Goal: Task Accomplishment & Management: Manage account settings

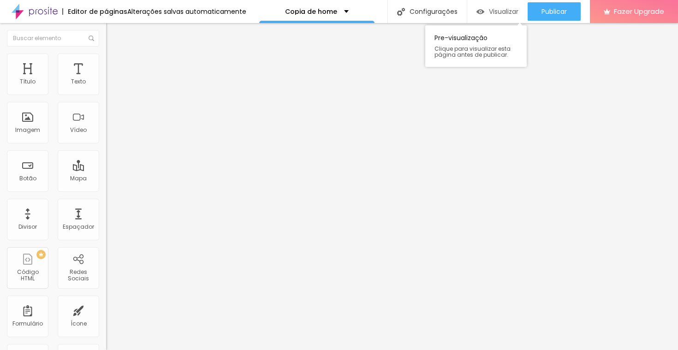
click at [489, 11] on span "Visualizar" at bounding box center [504, 11] width 30 height 7
click at [230, 12] on div "Alterações salvas automaticamente" at bounding box center [186, 11] width 119 height 6
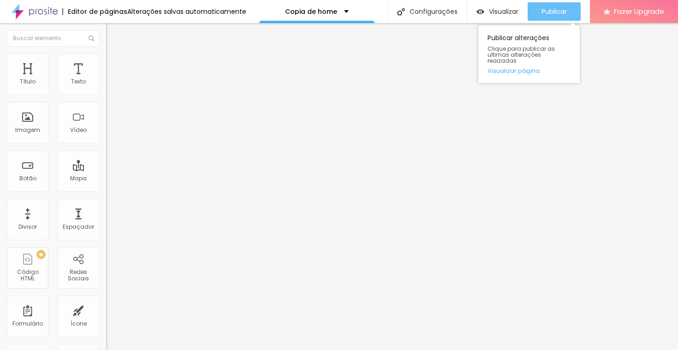
click at [553, 19] on div "Publicar" at bounding box center [553, 11] width 25 height 18
click at [527, 68] on link "Visualizar página" at bounding box center [528, 71] width 83 height 6
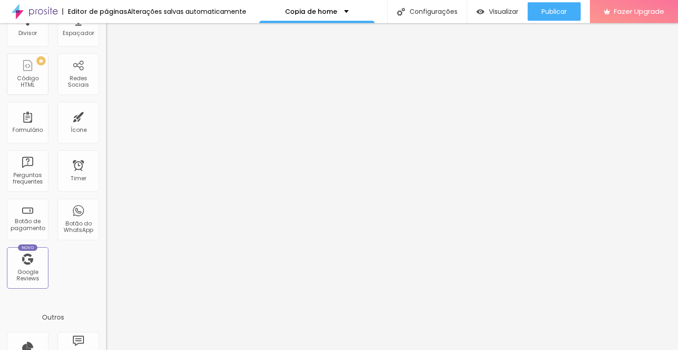
scroll to position [246, 0]
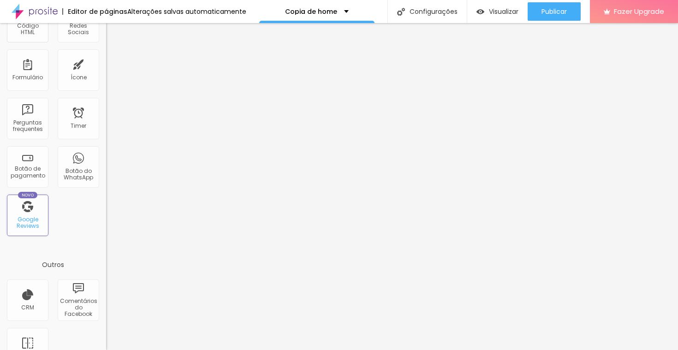
click at [24, 223] on div "Google Reviews" at bounding box center [27, 222] width 36 height 13
click at [33, 222] on div "Google Reviews" at bounding box center [27, 222] width 36 height 13
click at [29, 219] on div "Google Reviews" at bounding box center [27, 222] width 36 height 13
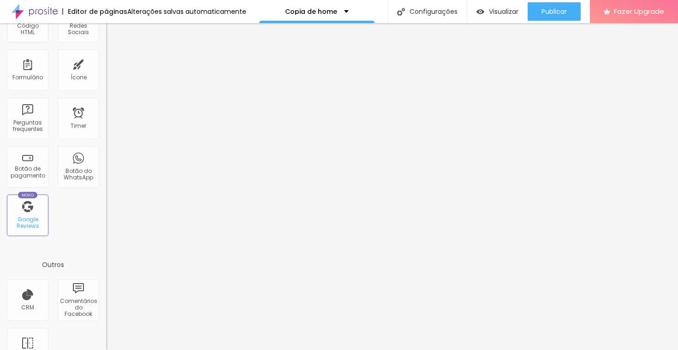
click at [29, 219] on div "Google Reviews" at bounding box center [27, 222] width 36 height 13
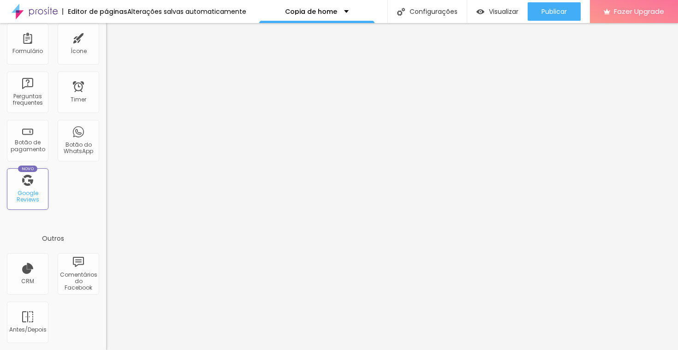
click at [28, 185] on div "Novo Google Reviews" at bounding box center [27, 188] width 41 height 41
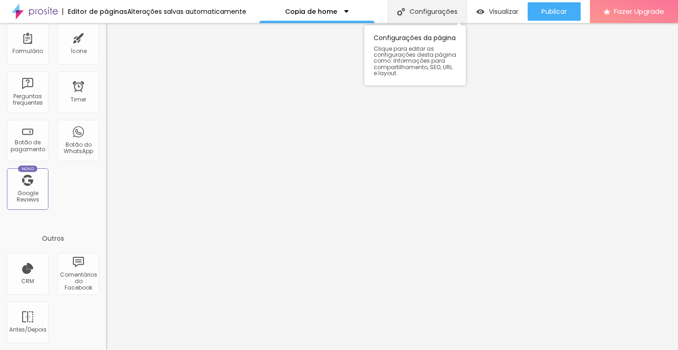
click at [425, 9] on div "Configurações" at bounding box center [426, 11] width 79 height 23
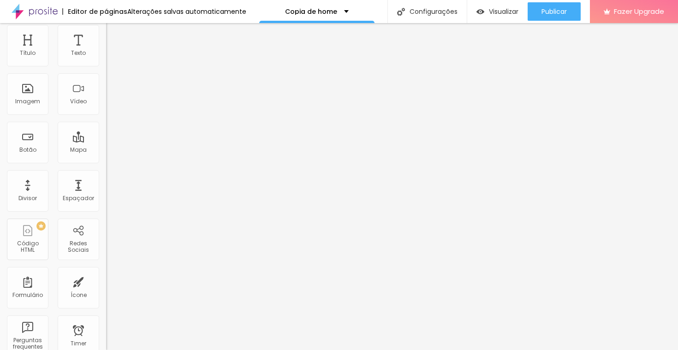
scroll to position [0, 0]
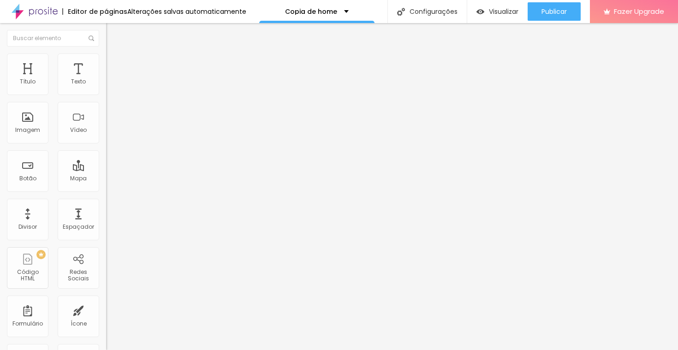
click at [24, 13] on img at bounding box center [35, 11] width 46 height 23
click at [86, 172] on div "Mapa" at bounding box center [78, 170] width 41 height 41
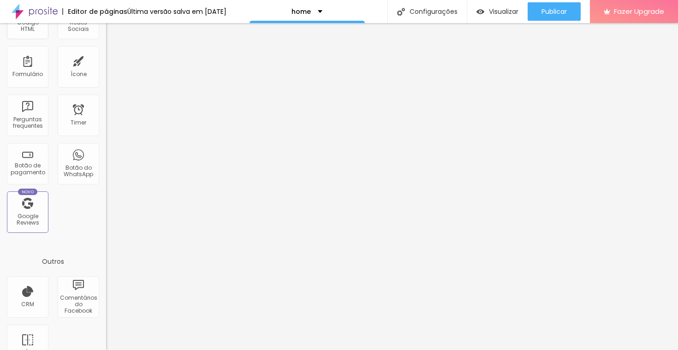
scroll to position [272, 0]
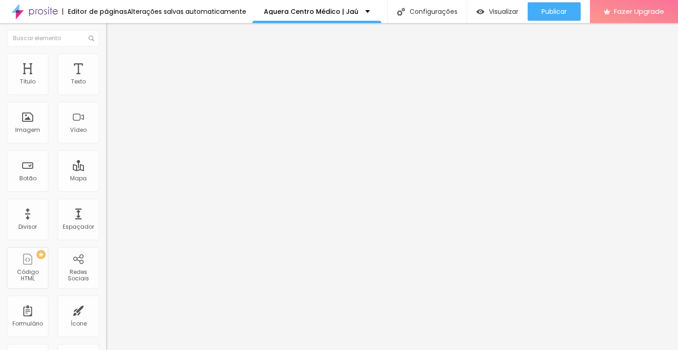
click at [106, 87] on input "Alboom Brasil" at bounding box center [161, 81] width 111 height 9
type input "Aguera Centro Médico"
click at [106, 188] on input "https://" at bounding box center [161, 185] width 111 height 9
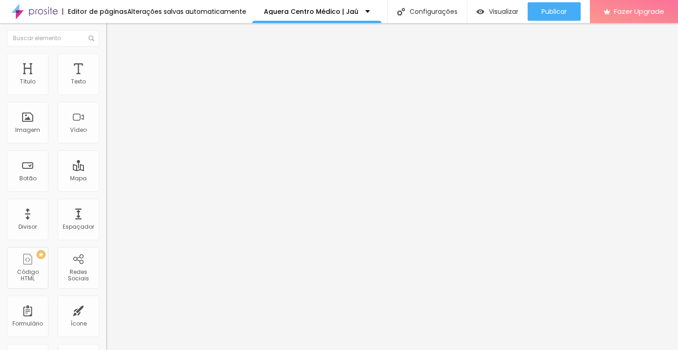
click at [106, 188] on input "https://" at bounding box center [161, 185] width 111 height 9
paste input "wa.me/+5514996075919"
click at [106, 206] on div "Abrir em uma nova aba" at bounding box center [159, 203] width 106 height 5
click at [106, 190] on input "wa.me/+5514996075919" at bounding box center [161, 185] width 111 height 9
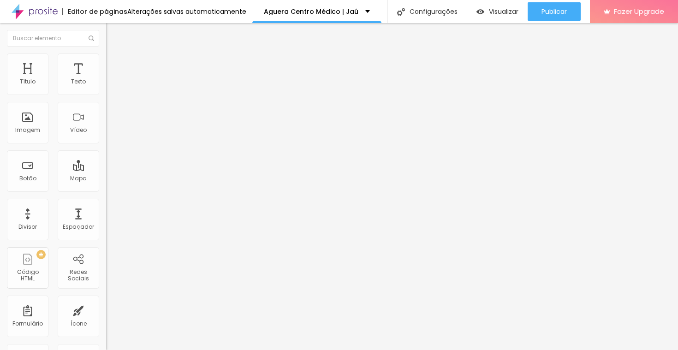
type input "https://wa.me/+5514996075919"
click at [106, 77] on div "Texto" at bounding box center [159, 75] width 106 height 6
click at [106, 87] on input "Quero reservar meu lugar" at bounding box center [161, 81] width 111 height 9
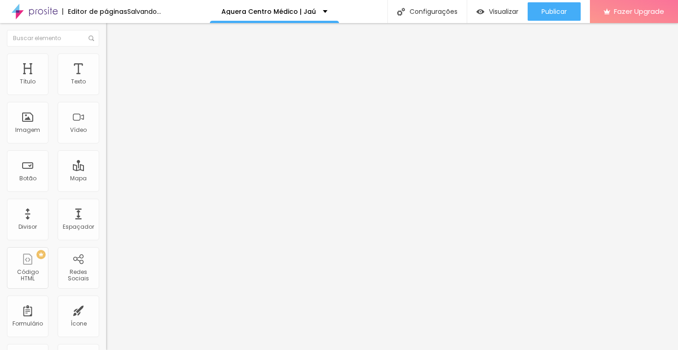
type input "Agendar uma consulta"
click at [113, 34] on img "button" at bounding box center [116, 33] width 7 height 7
click at [31, 170] on div "Botão" at bounding box center [27, 170] width 41 height 41
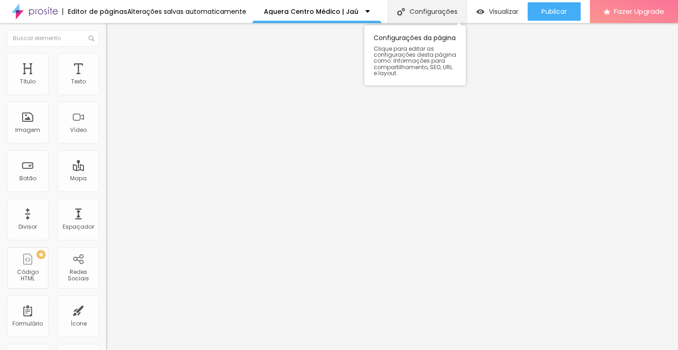
drag, startPoint x: 26, startPoint y: 173, endPoint x: 443, endPoint y: 3, distance: 449.7
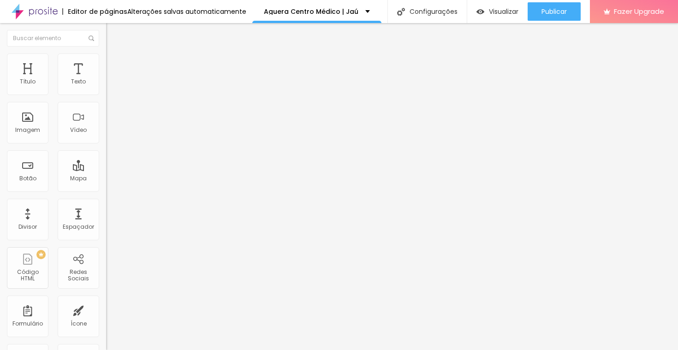
click at [106, 95] on div "Texto Quero reservar meu lugar" at bounding box center [159, 83] width 106 height 23
click at [106, 87] on input "Quero reservar meu lugar" at bounding box center [161, 81] width 111 height 9
type input "Quero agendar uma consulta"
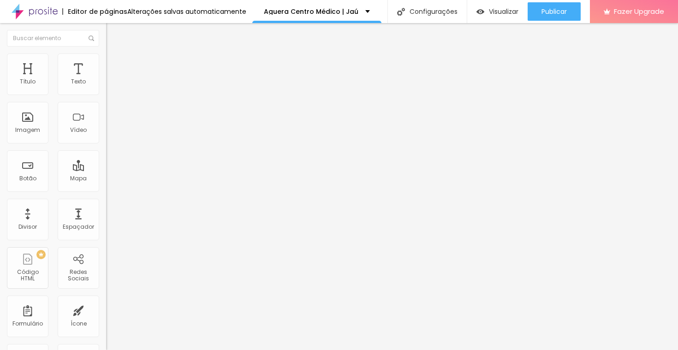
click at [106, 190] on input "https://wa.me/+5514996075919" at bounding box center [161, 185] width 111 height 9
type input "https://wa.me/5514996075919"
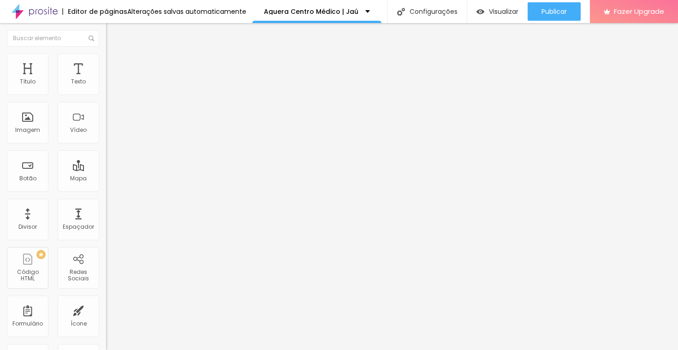
click at [106, 190] on input "https://" at bounding box center [161, 185] width 111 height 9
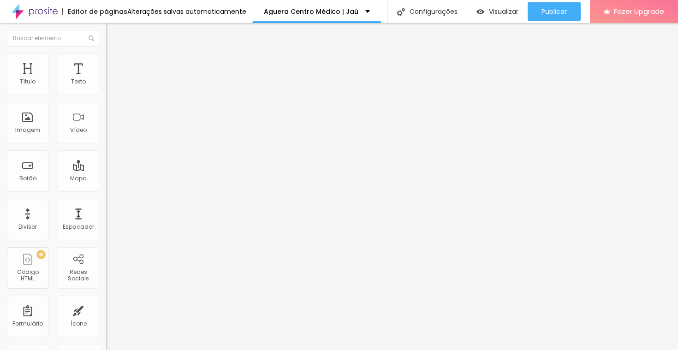
paste input "https://wa.me/5514996075919"
type input "https://wa.me/5514996075919"
click at [106, 206] on div "Abrir em uma nova aba" at bounding box center [159, 203] width 106 height 5
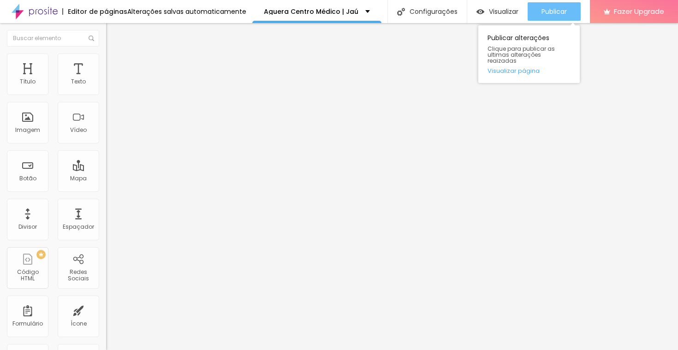
click at [550, 14] on span "Publicar" at bounding box center [553, 11] width 25 height 7
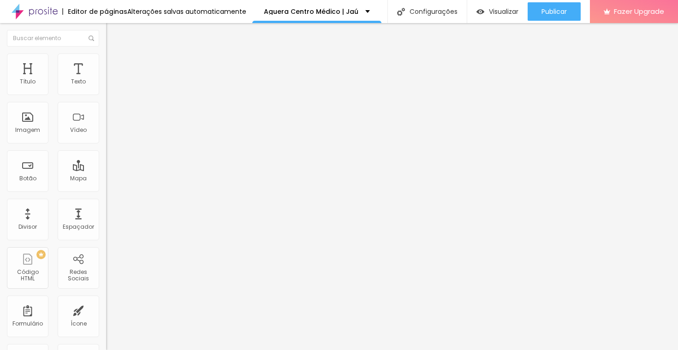
click at [29, 11] on img at bounding box center [35, 11] width 46 height 23
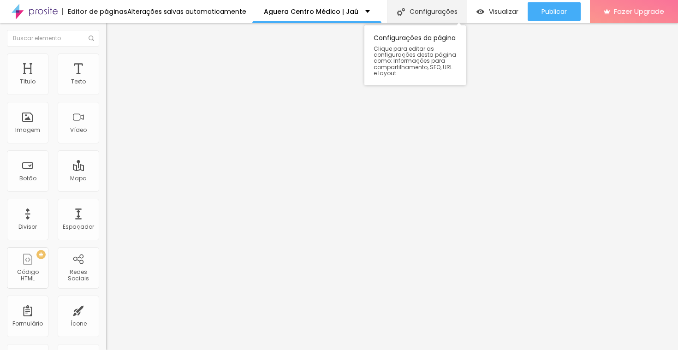
click at [419, 19] on div "Configurações" at bounding box center [426, 11] width 79 height 23
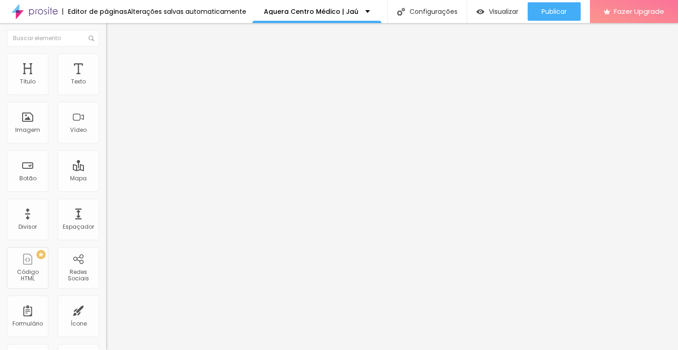
scroll to position [154, 0]
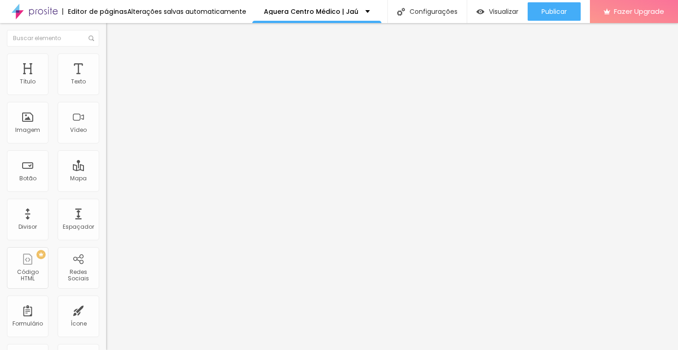
scroll to position [154, 0]
type textarea "Dr Renato Aguera Oliver, gastrologista jau, cirurgião do aparelho digestivo,cir…"
click at [106, 38] on button "Editar Coluna" at bounding box center [159, 33] width 106 height 21
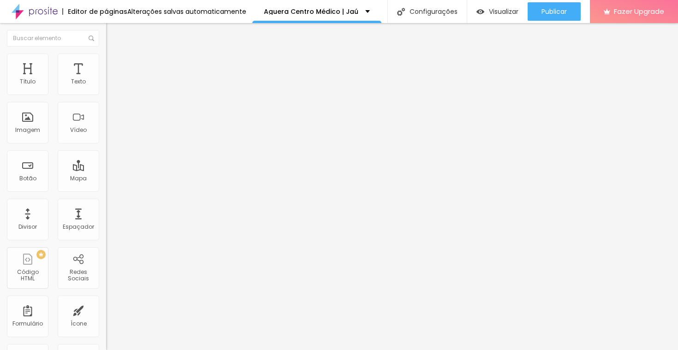
click at [106, 79] on span "Adicionar imagem" at bounding box center [135, 75] width 59 height 8
click at [113, 35] on div "Editar Seção" at bounding box center [140, 33] width 54 height 7
click at [106, 37] on button "Editar Coluna" at bounding box center [159, 33] width 106 height 21
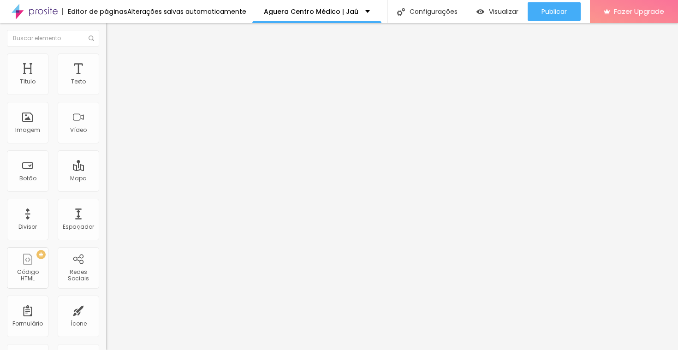
click at [110, 134] on icon "button" at bounding box center [113, 131] width 6 height 6
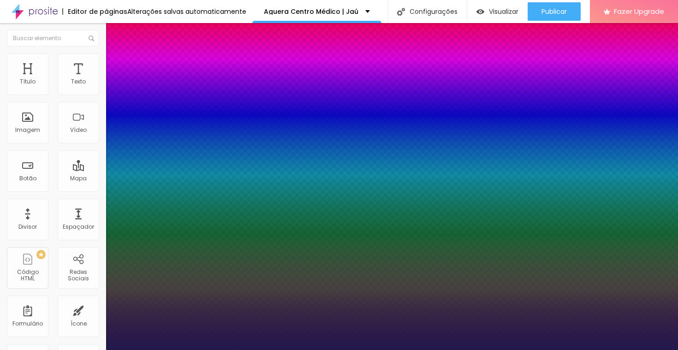
type input "1"
type input "17"
type input "1"
type input "19"
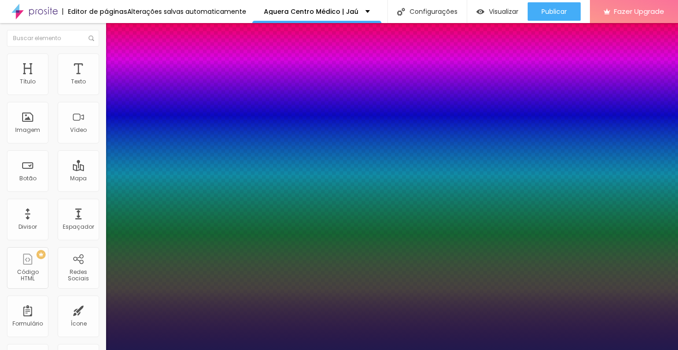
type input "19"
type input "1"
type input "22"
type input "1"
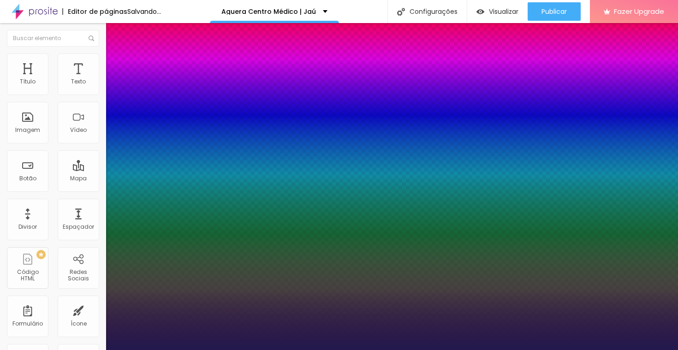
type input "25"
type input "1"
type input "28"
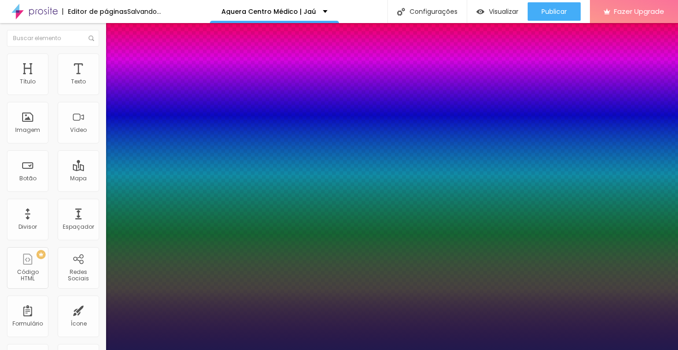
type input "1"
type input "29"
type input "1"
type input "30"
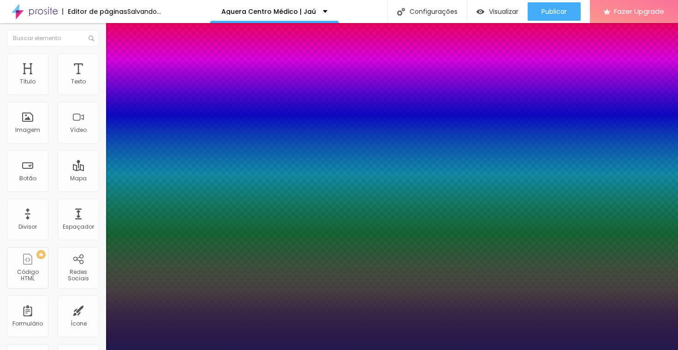
type input "30"
type input "1"
type input "31"
type input "1"
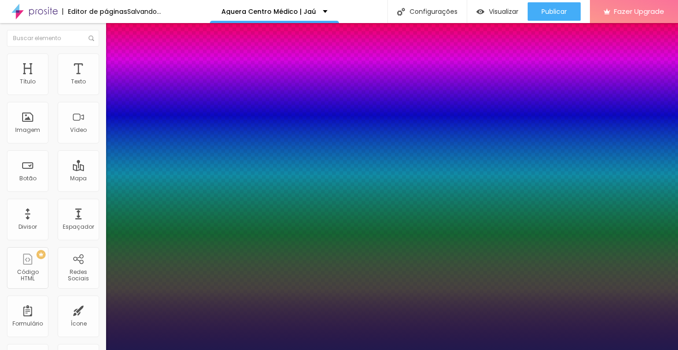
type input "33"
type input "1"
type input "34"
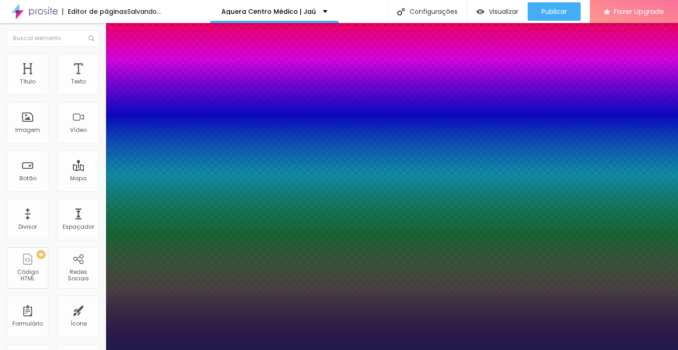
type input "1"
type input "35"
type input "1"
type input "36"
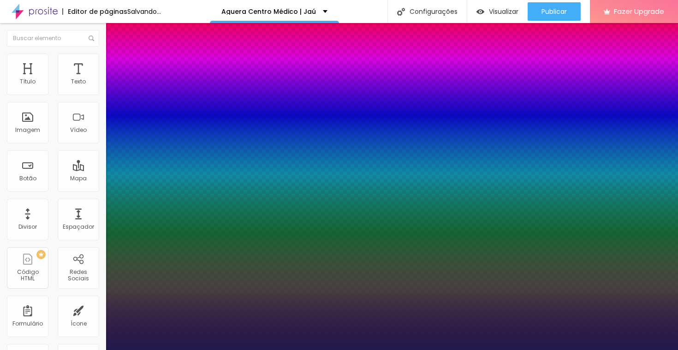
type input "36"
type input "1"
type input "33"
type input "1"
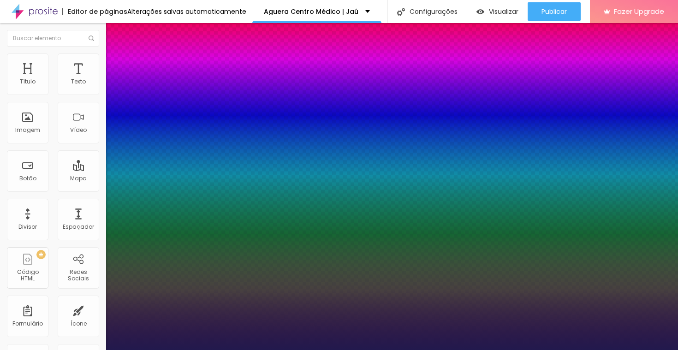
type input "31"
type input "1"
type input "30"
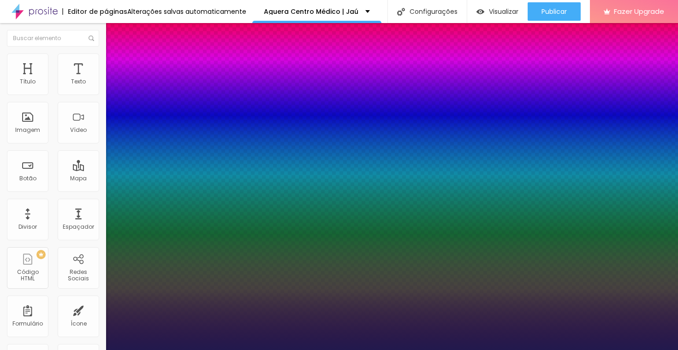
type input "1"
type input "29"
type input "1"
drag, startPoint x: 125, startPoint y: 260, endPoint x: 134, endPoint y: 260, distance: 8.8
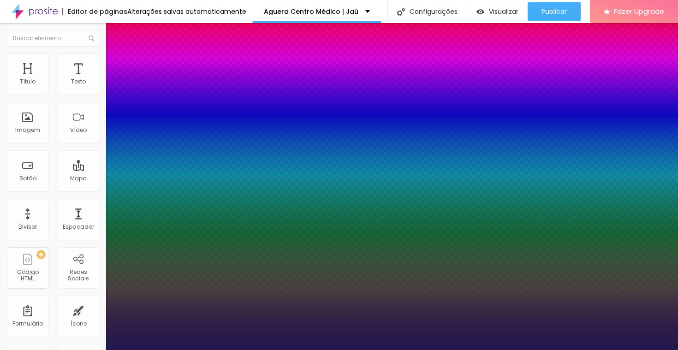
type input "29"
click at [250, 349] on div at bounding box center [339, 350] width 678 height 0
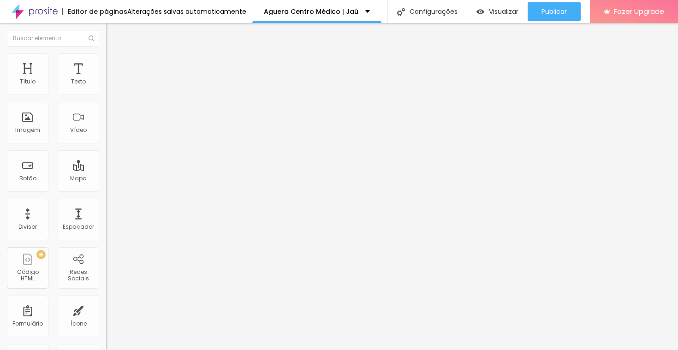
click at [106, 79] on span "Adicionar imagem" at bounding box center [135, 75] width 59 height 8
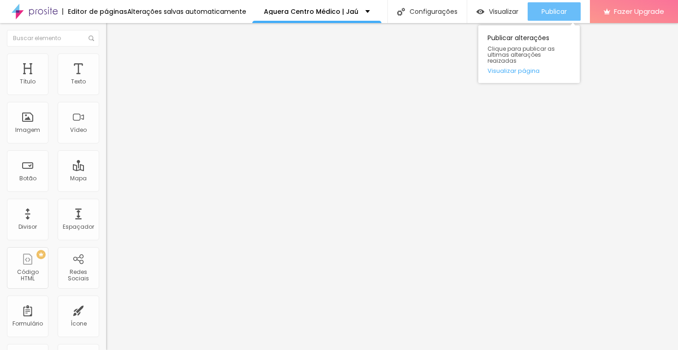
click at [549, 14] on span "Publicar" at bounding box center [553, 11] width 25 height 7
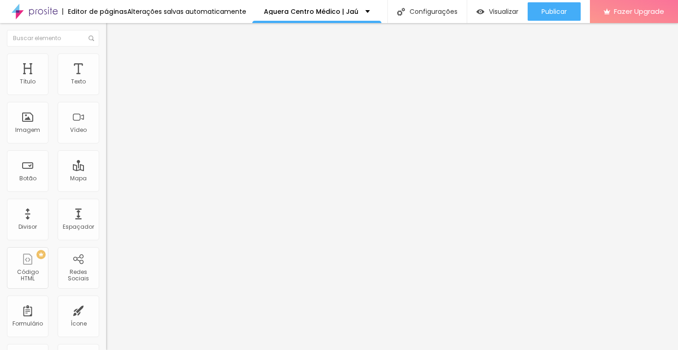
drag, startPoint x: 90, startPoint y: 127, endPoint x: 88, endPoint y: 107, distance: 20.4
click at [106, 88] on div "TikTok" at bounding box center [159, 91] width 106 height 6
click at [111, 111] on div "TikTok" at bounding box center [159, 107] width 96 height 8
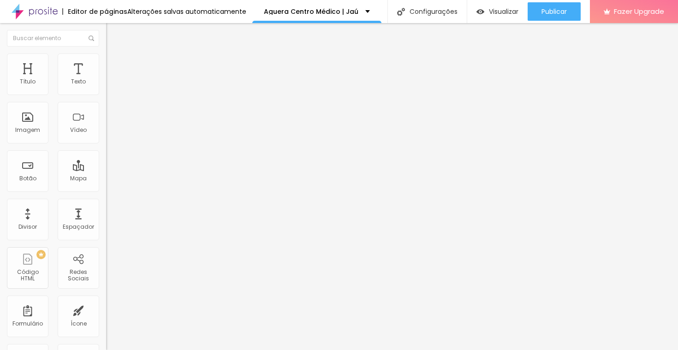
click at [106, 259] on div "Editar Redes Sociais Conteúdo Estilo Avançado WhatsApp Rede social WhatsApp End…" at bounding box center [159, 186] width 106 height 327
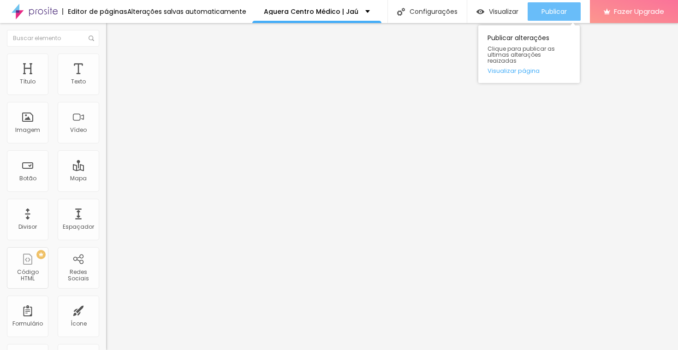
click at [555, 12] on span "Publicar" at bounding box center [553, 11] width 25 height 7
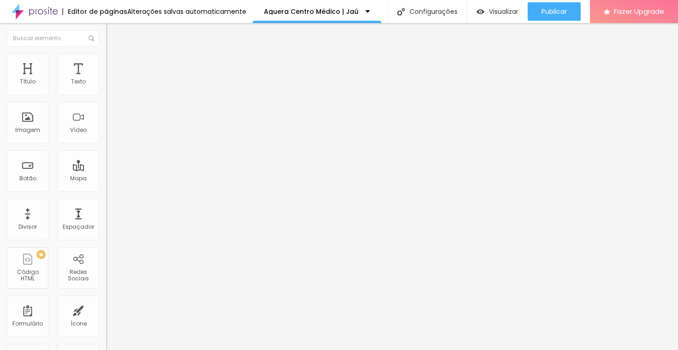
click at [106, 61] on li "Estilo" at bounding box center [159, 57] width 106 height 9
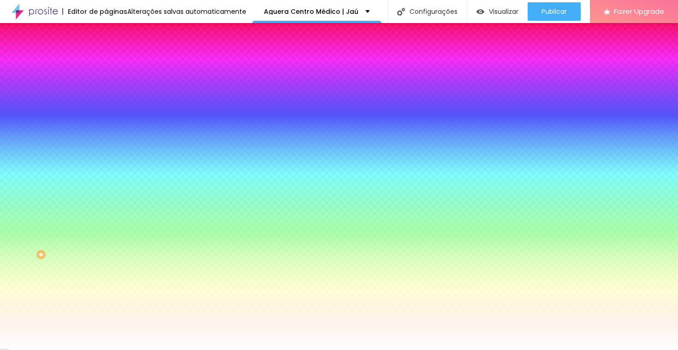
click at [106, 85] on span "Adicionar imagem" at bounding box center [135, 81] width 59 height 8
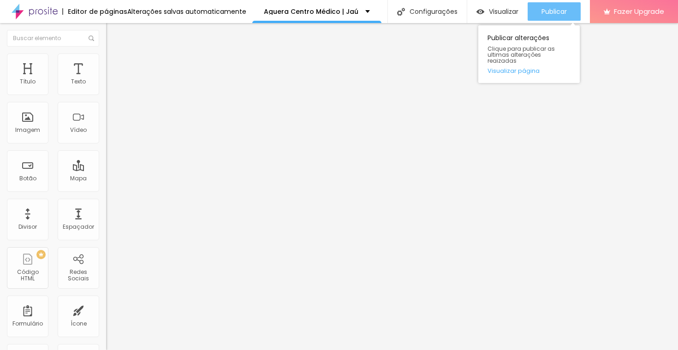
click at [544, 9] on span "Publicar" at bounding box center [553, 11] width 25 height 7
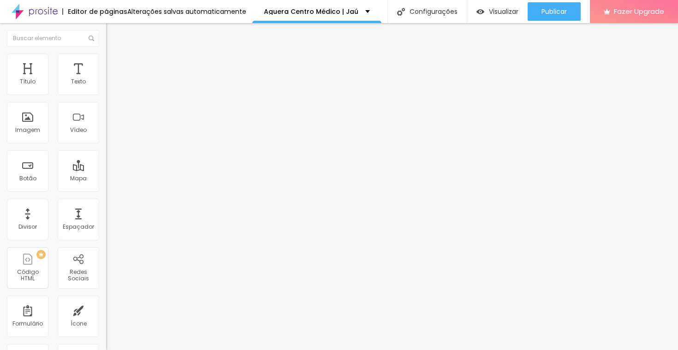
click at [25, 10] on img at bounding box center [35, 11] width 46 height 23
drag, startPoint x: 9, startPoint y: 28, endPoint x: 12, endPoint y: 36, distance: 8.2
click at [106, 28] on button "Editar Seção" at bounding box center [159, 33] width 106 height 21
click at [114, 62] on span "Estilo" at bounding box center [121, 60] width 14 height 8
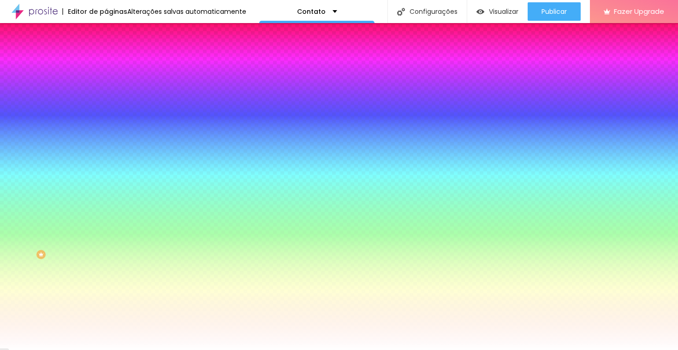
click at [106, 63] on img at bounding box center [110, 67] width 8 height 8
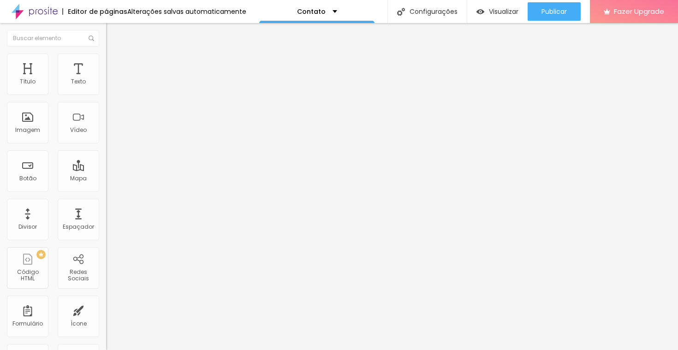
type input "81"
type input "80"
type input "69"
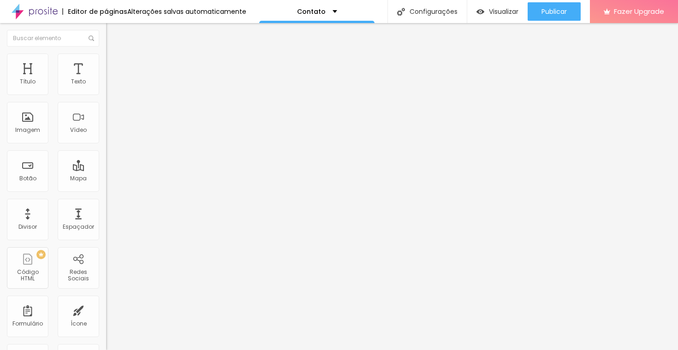
type input "69"
type input "43"
type input "0"
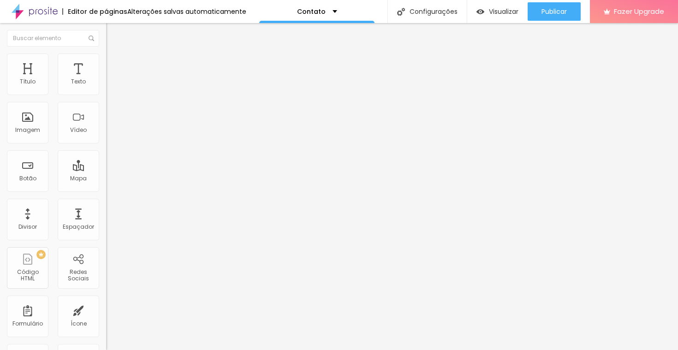
drag, startPoint x: 28, startPoint y: 106, endPoint x: 0, endPoint y: 108, distance: 27.7
type input "0"
click at [106, 309] on input "range" at bounding box center [135, 312] width 59 height 7
click at [113, 36] on img "button" at bounding box center [116, 33] width 7 height 7
